Goal: Information Seeking & Learning: Learn about a topic

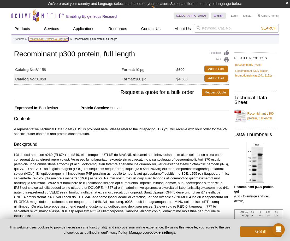
click at [51, 40] on link "Recombinant Proteins & Enzymes" at bounding box center [49, 39] width 40 height 5
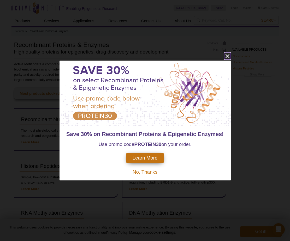
click at [229, 56] on icon "close" at bounding box center [227, 56] width 7 height 7
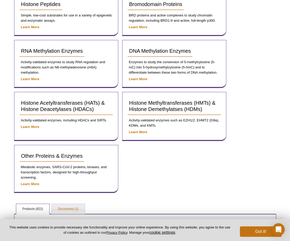
scroll to position [171, 0]
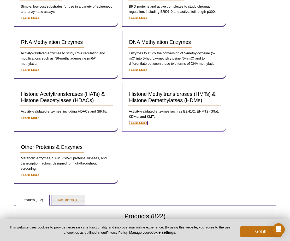
click at [140, 121] on strong "Learn More" at bounding box center [138, 123] width 19 height 4
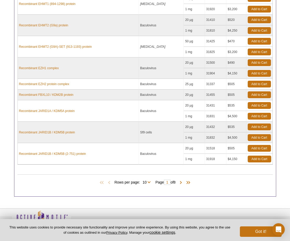
scroll to position [215, 0]
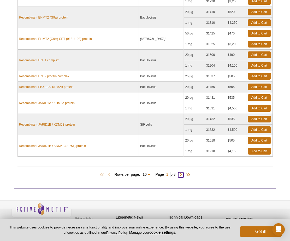
click at [182, 172] on span at bounding box center [180, 174] width 5 height 5
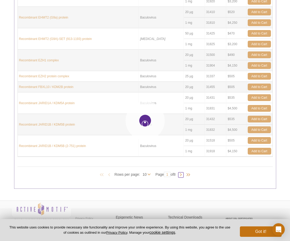
type input "2"
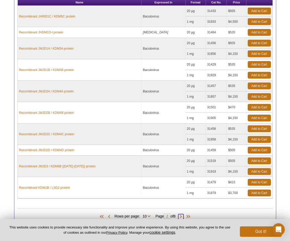
scroll to position [174, 0]
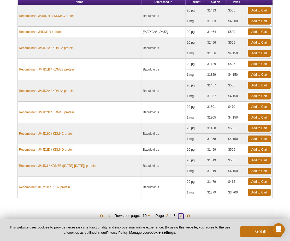
click at [183, 213] on span at bounding box center [180, 215] width 5 height 5
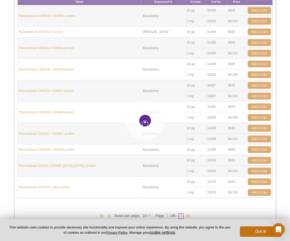
type input "3"
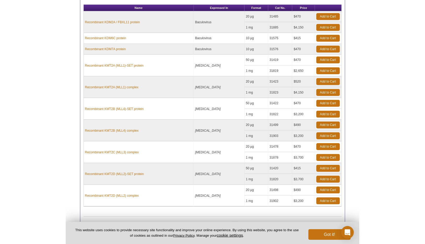
scroll to position [180, 0]
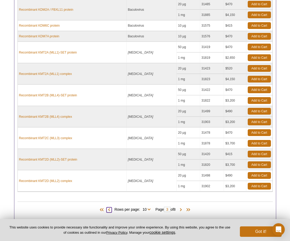
click at [106, 207] on span at bounding box center [108, 209] width 5 height 5
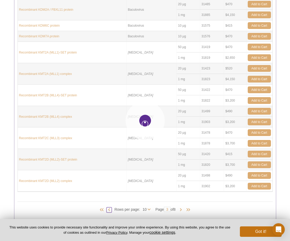
type input "2"
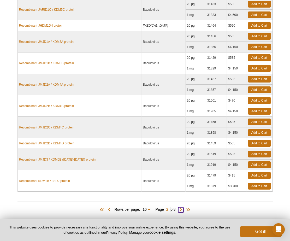
click at [182, 207] on span at bounding box center [180, 209] width 5 height 5
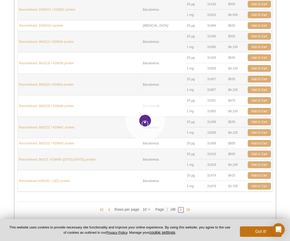
type input "3"
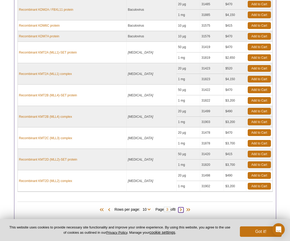
click at [182, 207] on span at bounding box center [180, 209] width 5 height 5
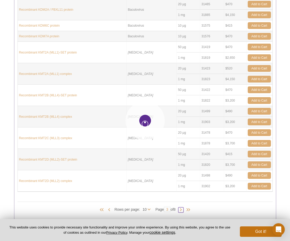
type input "4"
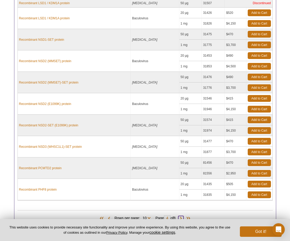
click at [182, 216] on span at bounding box center [180, 218] width 5 height 5
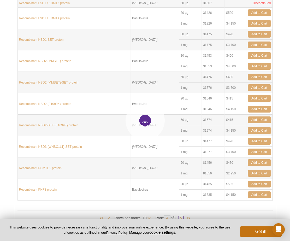
type input "5"
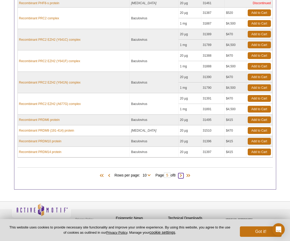
click at [183, 173] on span at bounding box center [180, 175] width 5 height 5
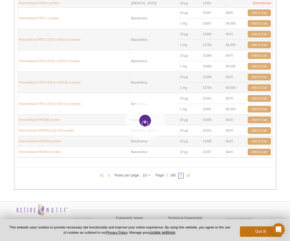
type input "6"
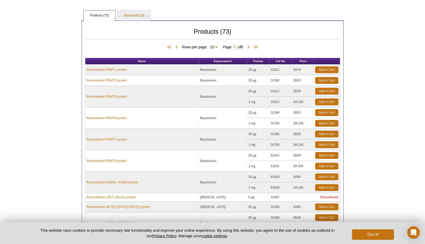
scroll to position [188, 0]
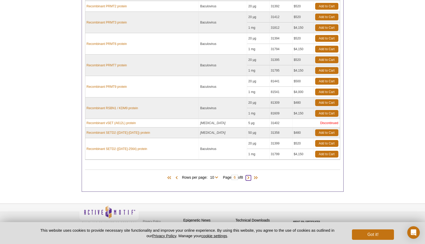
click at [251, 175] on span at bounding box center [248, 177] width 5 height 5
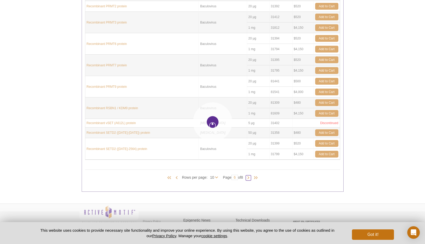
type input "7"
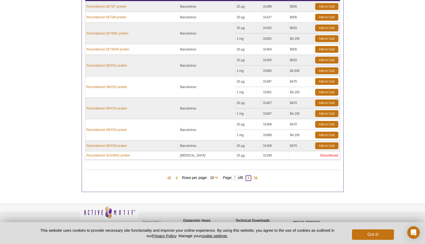
scroll to position [178, 0]
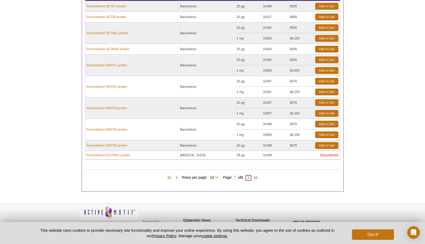
click at [248, 175] on span at bounding box center [248, 177] width 5 height 5
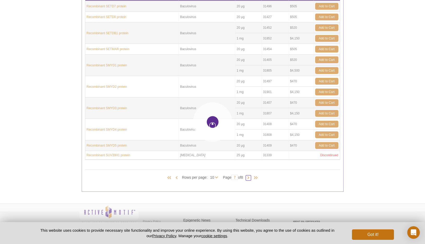
type input "8"
